Goal: Task Accomplishment & Management: Use online tool/utility

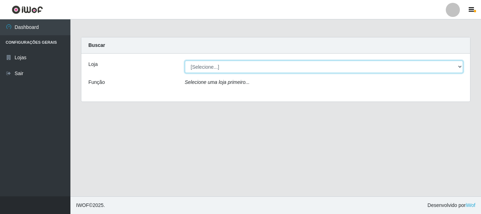
click at [209, 67] on select "[Selecione...] [GEOGRAPHIC_DATA] [GEOGRAPHIC_DATA]" at bounding box center [324, 67] width 278 height 12
select select "64"
click at [185, 61] on select "[Selecione...] [GEOGRAPHIC_DATA] [GEOGRAPHIC_DATA]" at bounding box center [324, 67] width 278 height 12
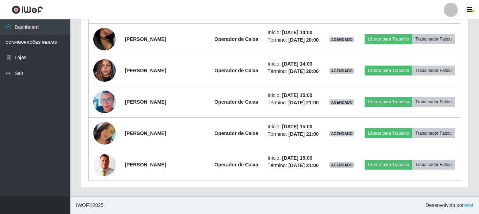
scroll to position [495, 0]
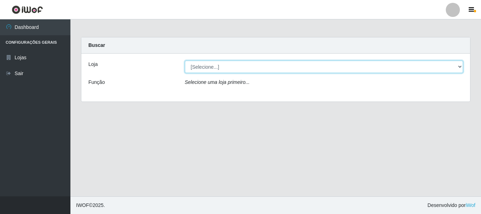
click at [198, 68] on select "[Selecione...] [GEOGRAPHIC_DATA] [GEOGRAPHIC_DATA]" at bounding box center [324, 67] width 278 height 12
select select "64"
click at [185, 61] on select "[Selecione...] [GEOGRAPHIC_DATA] [GEOGRAPHIC_DATA]" at bounding box center [324, 67] width 278 height 12
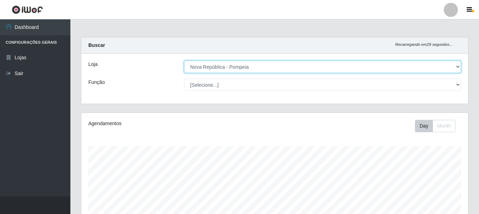
scroll to position [146, 387]
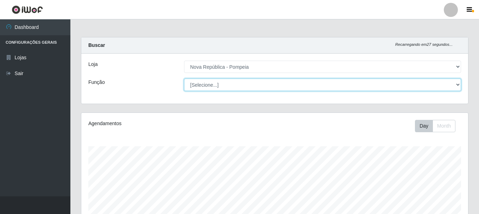
click at [458, 83] on select "[Selecione...] Balconista Operador de Caixa Recepcionista Repositor" at bounding box center [322, 84] width 277 height 12
select select "43"
click at [184, 78] on select "[Selecione...] Balconista Operador de Caixa Recepcionista Repositor" at bounding box center [322, 84] width 277 height 12
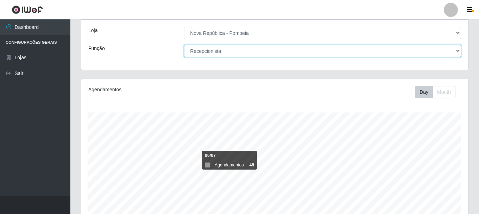
scroll to position [128, 0]
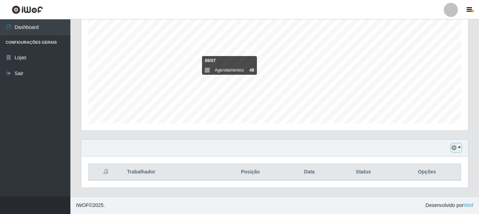
click at [459, 148] on button "button" at bounding box center [456, 148] width 10 height 8
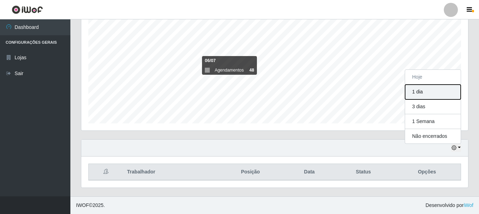
click at [414, 90] on button "1 dia" at bounding box center [433, 91] width 56 height 15
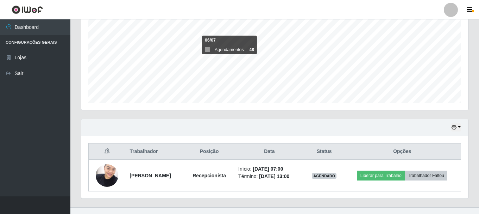
scroll to position [160, 0]
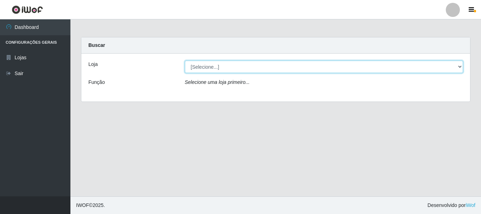
click at [460, 67] on select "[Selecione...] [GEOGRAPHIC_DATA] [GEOGRAPHIC_DATA]" at bounding box center [324, 67] width 278 height 12
select select "64"
click at [185, 61] on select "[Selecione...] [GEOGRAPHIC_DATA] [GEOGRAPHIC_DATA]" at bounding box center [324, 67] width 278 height 12
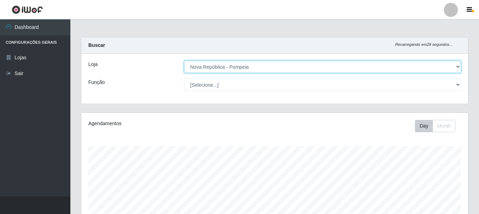
scroll to position [146, 387]
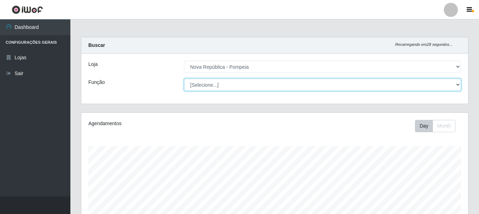
click at [456, 84] on select "[Selecione...] Balconista Operador de Caixa Recepcionista Repositor" at bounding box center [322, 84] width 277 height 12
select select "22"
click at [184, 78] on select "[Selecione...] Balconista Operador de Caixa Recepcionista Repositor" at bounding box center [322, 84] width 277 height 12
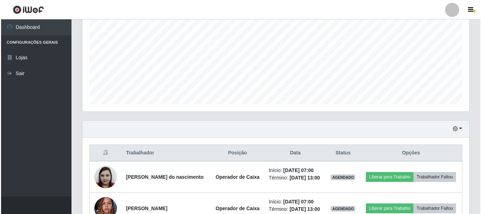
scroll to position [211, 0]
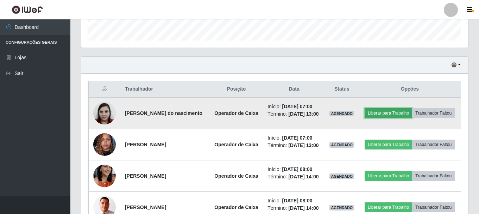
click at [412, 112] on button "Liberar para Trabalho" at bounding box center [389, 113] width 48 height 10
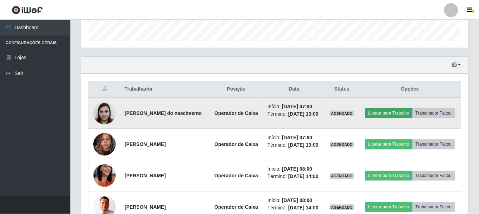
scroll to position [146, 383]
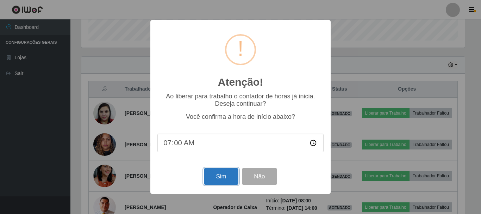
click at [210, 179] on button "Sim" at bounding box center [221, 176] width 34 height 17
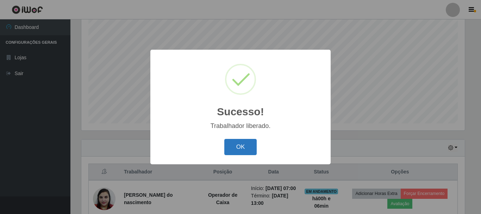
click at [243, 146] on button "OK" at bounding box center [240, 147] width 33 height 17
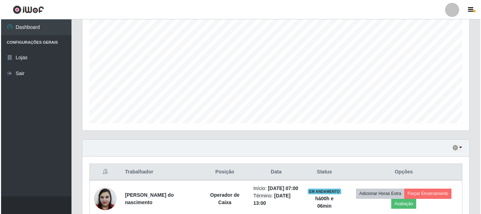
scroll to position [234, 0]
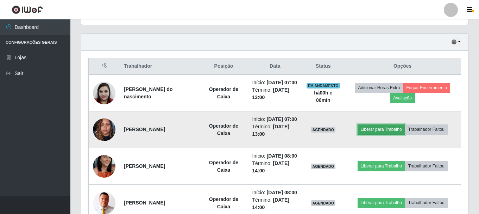
click at [389, 134] on button "Liberar para Trabalho" at bounding box center [382, 129] width 48 height 10
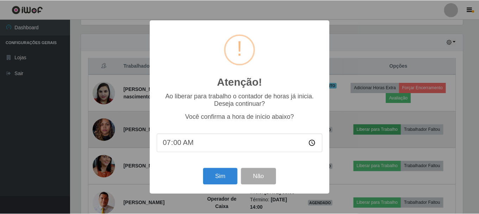
scroll to position [146, 383]
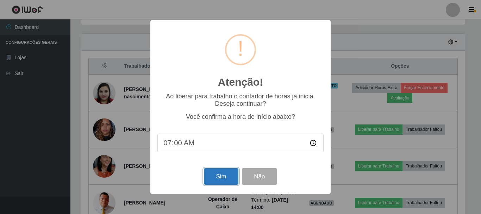
click at [224, 175] on button "Sim" at bounding box center [221, 176] width 34 height 17
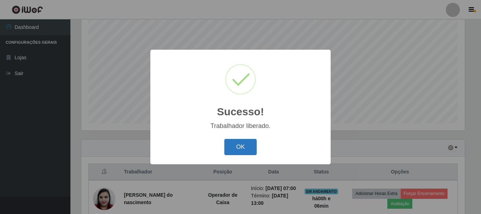
click at [239, 146] on button "OK" at bounding box center [240, 147] width 33 height 17
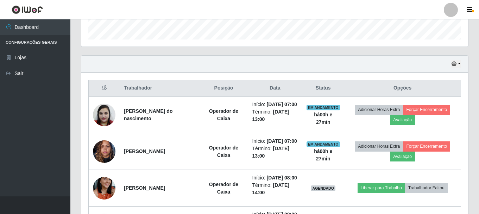
scroll to position [216, 0]
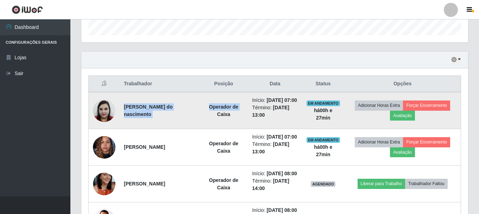
drag, startPoint x: 123, startPoint y: 111, endPoint x: 210, endPoint y: 130, distance: 89.0
click at [210, 129] on tr "Sinara Sabino Barbosa Lopes do nascimento Operador de Caixa Início: 15/08/2025,…" at bounding box center [275, 110] width 372 height 37
click at [199, 129] on td "[PERSON_NAME] do nascimento" at bounding box center [160, 110] width 80 height 37
drag, startPoint x: 123, startPoint y: 112, endPoint x: 166, endPoint y: 121, distance: 44.0
click at [166, 121] on td "[PERSON_NAME] do nascimento" at bounding box center [160, 110] width 80 height 37
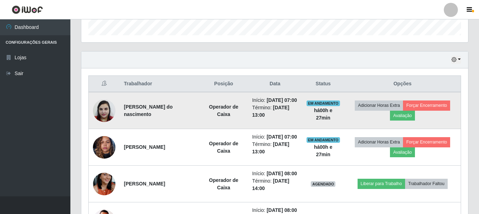
copy strong "[PERSON_NAME] do nascimento"
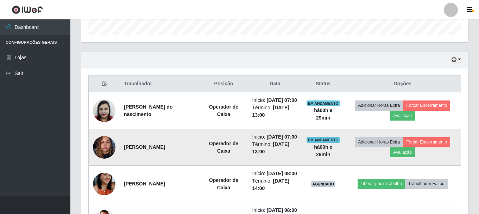
drag, startPoint x: 123, startPoint y: 160, endPoint x: 176, endPoint y: 163, distance: 53.6
click at [176, 163] on td "[PERSON_NAME]" at bounding box center [160, 147] width 80 height 37
copy strong "[PERSON_NAME]"
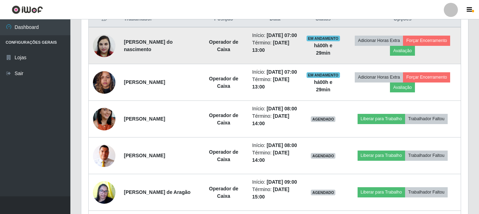
scroll to position [287, 0]
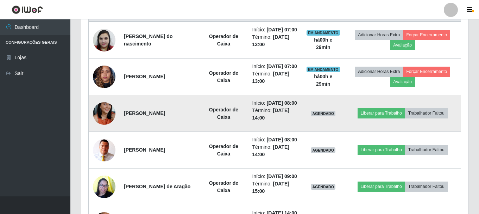
drag, startPoint x: 121, startPoint y: 133, endPoint x: 205, endPoint y: 134, distance: 83.4
click at [199, 132] on td "[PERSON_NAME]" at bounding box center [160, 113] width 80 height 37
copy strong "[PERSON_NAME]"
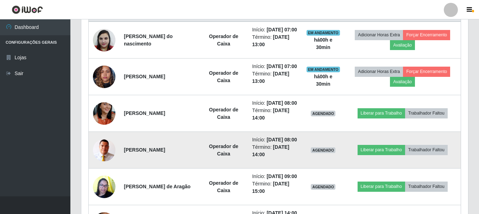
drag, startPoint x: 123, startPoint y: 177, endPoint x: 176, endPoint y: 179, distance: 52.5
click at [176, 168] on td "[PERSON_NAME]" at bounding box center [160, 150] width 80 height 37
copy strong "[PERSON_NAME]"
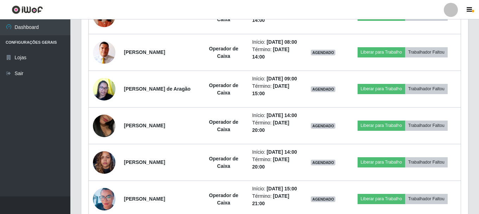
scroll to position [392, 0]
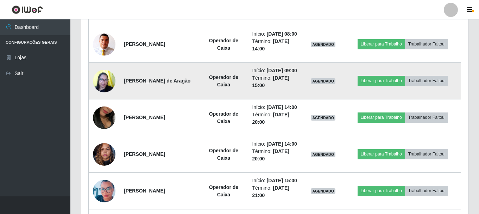
drag, startPoint x: 122, startPoint y: 114, endPoint x: 205, endPoint y: 121, distance: 83.3
click at [199, 99] on td "[PERSON_NAME] de Aragão" at bounding box center [160, 81] width 80 height 37
copy strong "[PERSON_NAME] de Aragão"
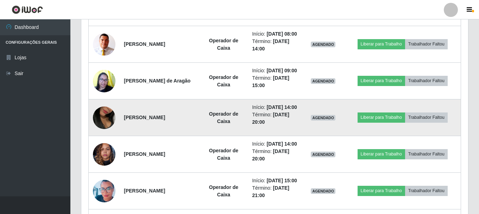
drag, startPoint x: 122, startPoint y: 158, endPoint x: 192, endPoint y: 163, distance: 69.5
click at [192, 136] on td "[PERSON_NAME]" at bounding box center [160, 117] width 80 height 37
copy strong "[PERSON_NAME]"
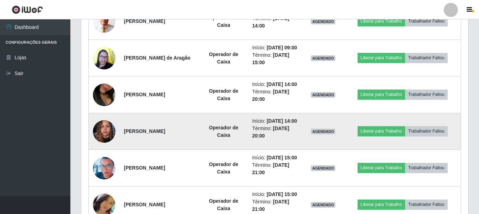
scroll to position [463, 0]
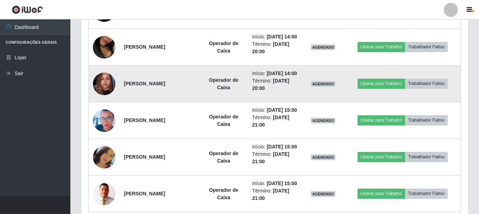
drag, startPoint x: 123, startPoint y: 133, endPoint x: 174, endPoint y: 132, distance: 51.0
click at [174, 102] on td "[PERSON_NAME]" at bounding box center [160, 83] width 80 height 37
copy strong "[PERSON_NAME]"
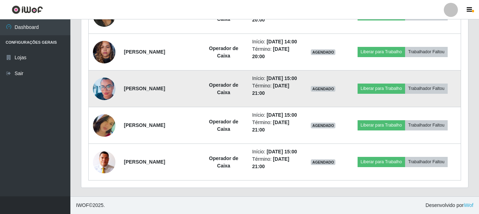
scroll to position [568, 0]
drag, startPoint x: 124, startPoint y: 65, endPoint x: 190, endPoint y: 74, distance: 67.1
click at [190, 74] on td "[PERSON_NAME]" at bounding box center [160, 88] width 80 height 37
copy strong "[PERSON_NAME]"
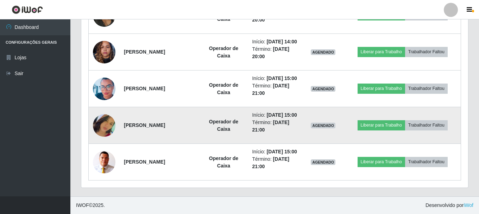
drag, startPoint x: 123, startPoint y: 110, endPoint x: 189, endPoint y: 121, distance: 66.8
click at [189, 121] on td "[PERSON_NAME]" at bounding box center [160, 125] width 80 height 37
copy strong "[PERSON_NAME]"
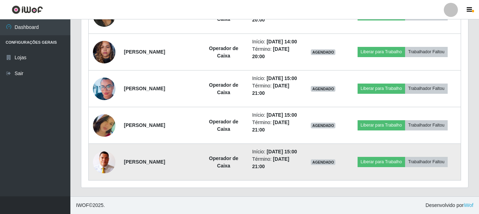
drag, startPoint x: 124, startPoint y: 158, endPoint x: 185, endPoint y: 165, distance: 61.7
click at [185, 165] on td "[PERSON_NAME]" at bounding box center [160, 162] width 80 height 37
copy strong "[PERSON_NAME]"
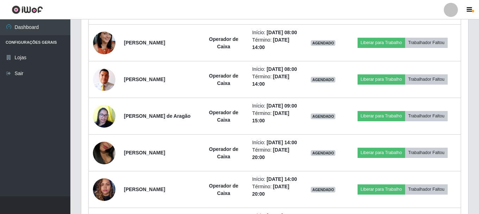
scroll to position [216, 0]
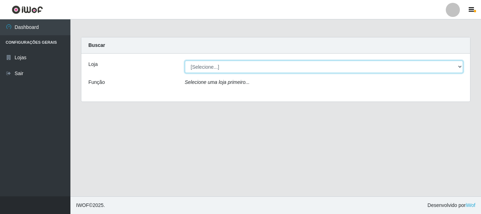
click at [459, 66] on select "[Selecione...] [GEOGRAPHIC_DATA] [GEOGRAPHIC_DATA]" at bounding box center [324, 67] width 278 height 12
select select "64"
click at [185, 61] on select "[Selecione...] [GEOGRAPHIC_DATA] [GEOGRAPHIC_DATA]" at bounding box center [324, 67] width 278 height 12
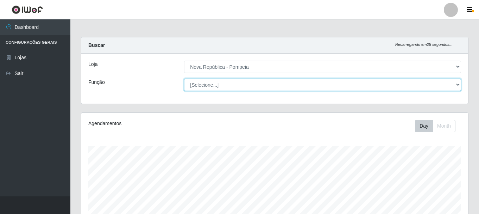
click at [460, 83] on select "[Selecione...] Balconista Operador de Caixa Recepcionista Repositor" at bounding box center [322, 84] width 277 height 12
select select "22"
click at [184, 78] on select "[Selecione...] Balconista Operador de Caixa Recepcionista Repositor" at bounding box center [322, 84] width 277 height 12
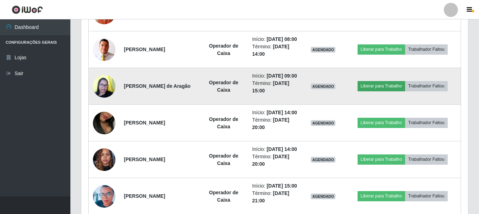
scroll to position [352, 0]
